Goal: Navigation & Orientation: Find specific page/section

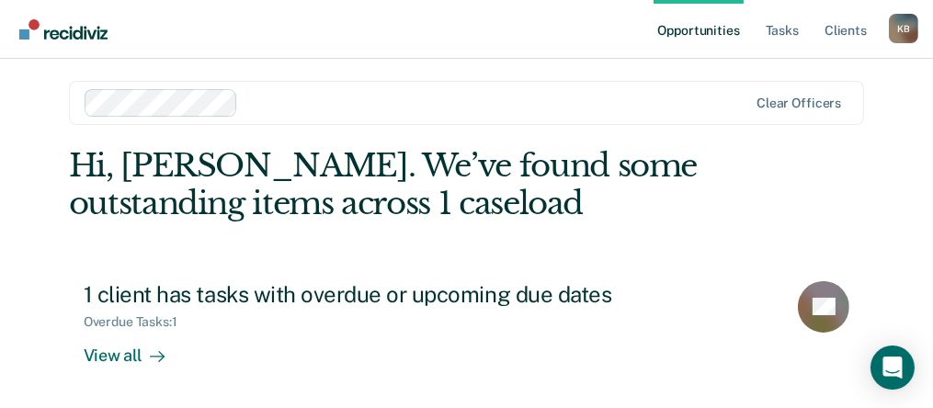
scroll to position [8, 0]
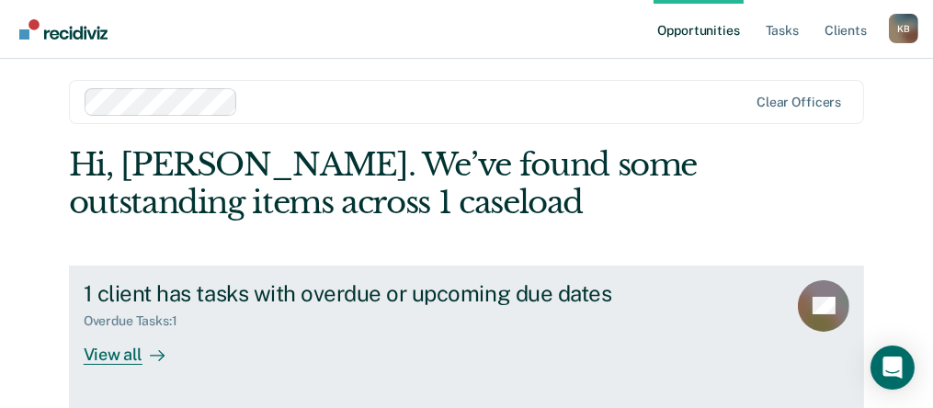
click at [213, 302] on div "1 client has tasks with overdue or upcoming due dates" at bounding box center [406, 293] width 645 height 27
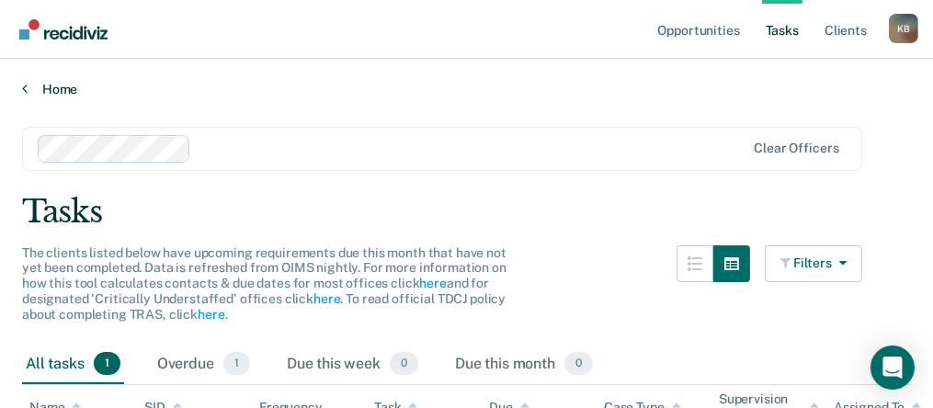
click at [58, 86] on link "Home" at bounding box center [466, 89] width 889 height 17
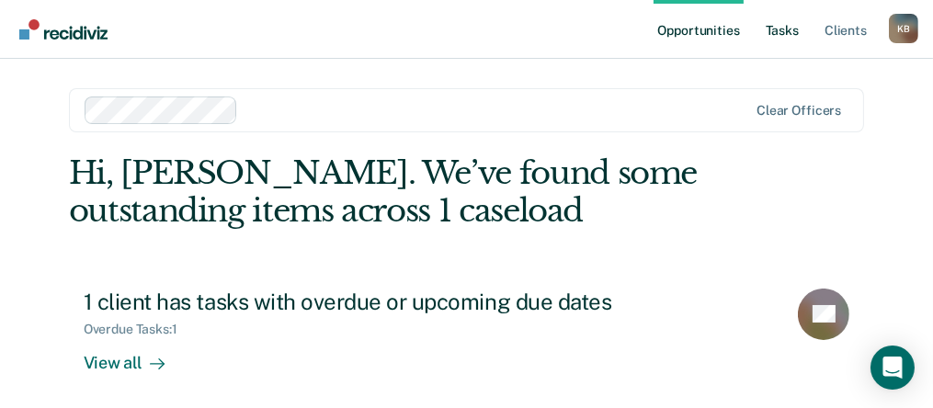
click at [787, 33] on link "Tasks" at bounding box center [782, 29] width 40 height 59
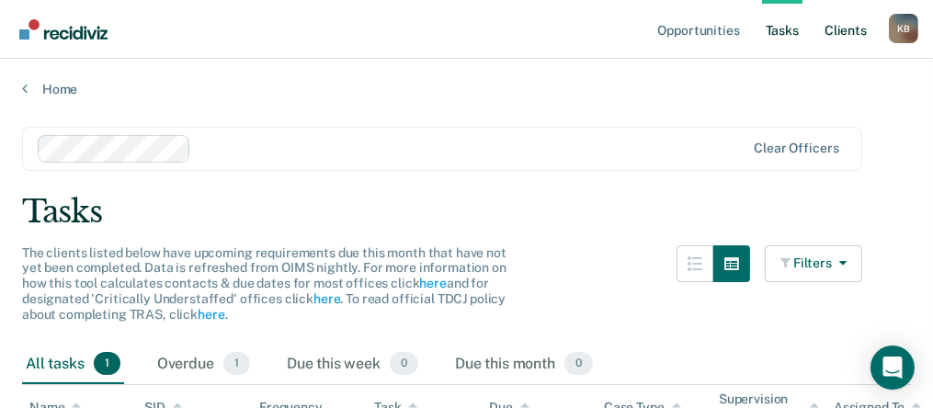
click at [852, 31] on link "Client s" at bounding box center [846, 29] width 50 height 59
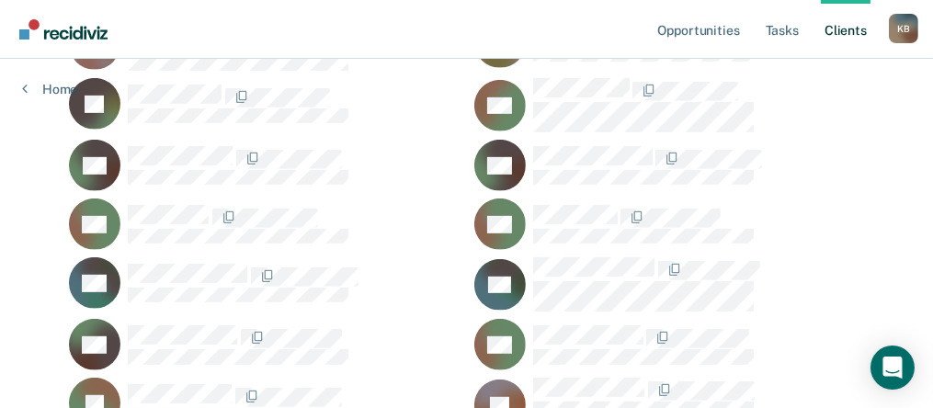
scroll to position [897, 0]
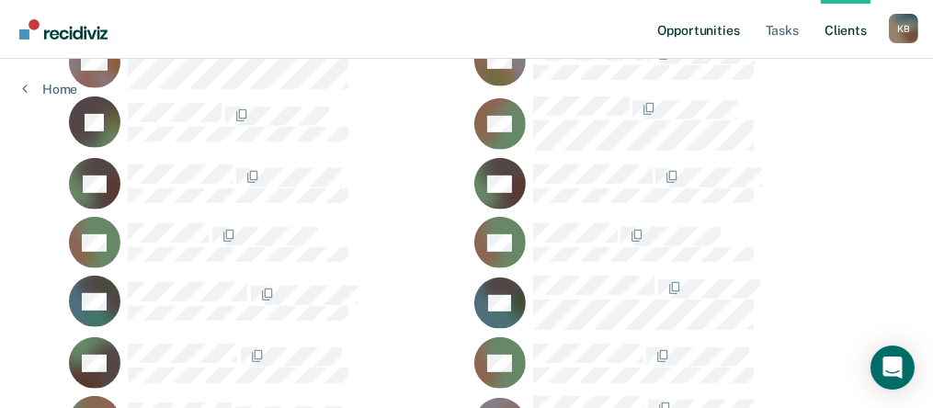
click at [702, 37] on link "Opportunities" at bounding box center [698, 29] width 89 height 59
